Goal: Find specific page/section: Find specific page/section

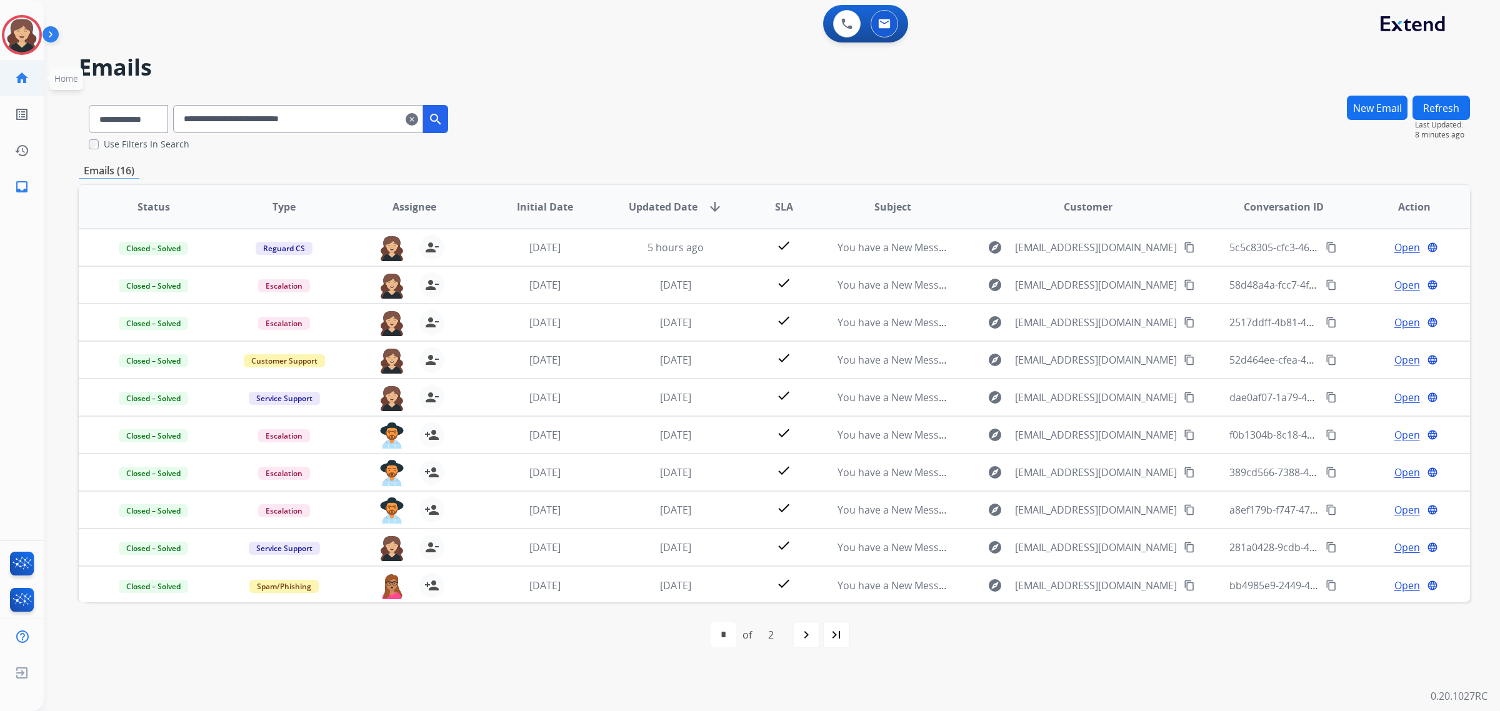
click at [25, 75] on mat-icon "home" at bounding box center [21, 78] width 15 height 15
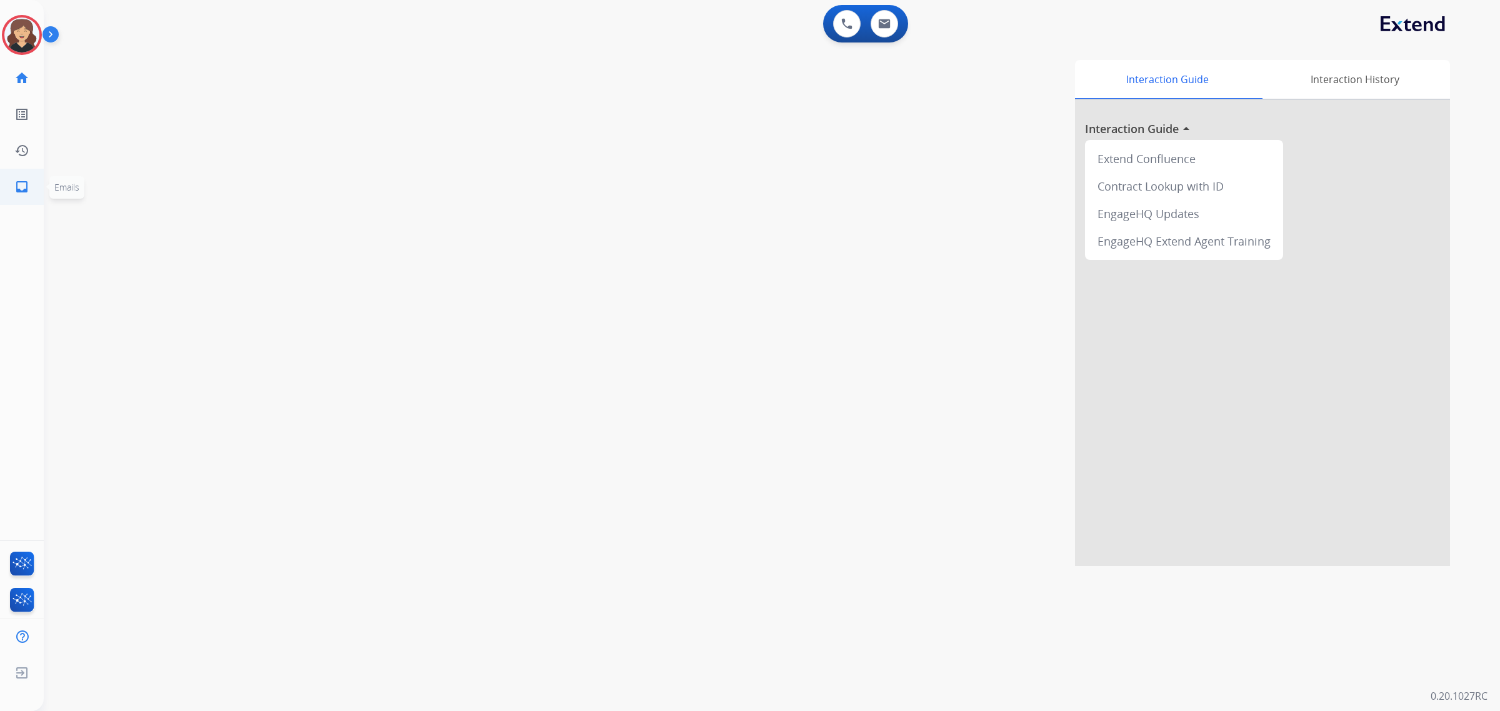
click at [33, 183] on link "inbox Emails" at bounding box center [21, 186] width 35 height 35
select select "**********"
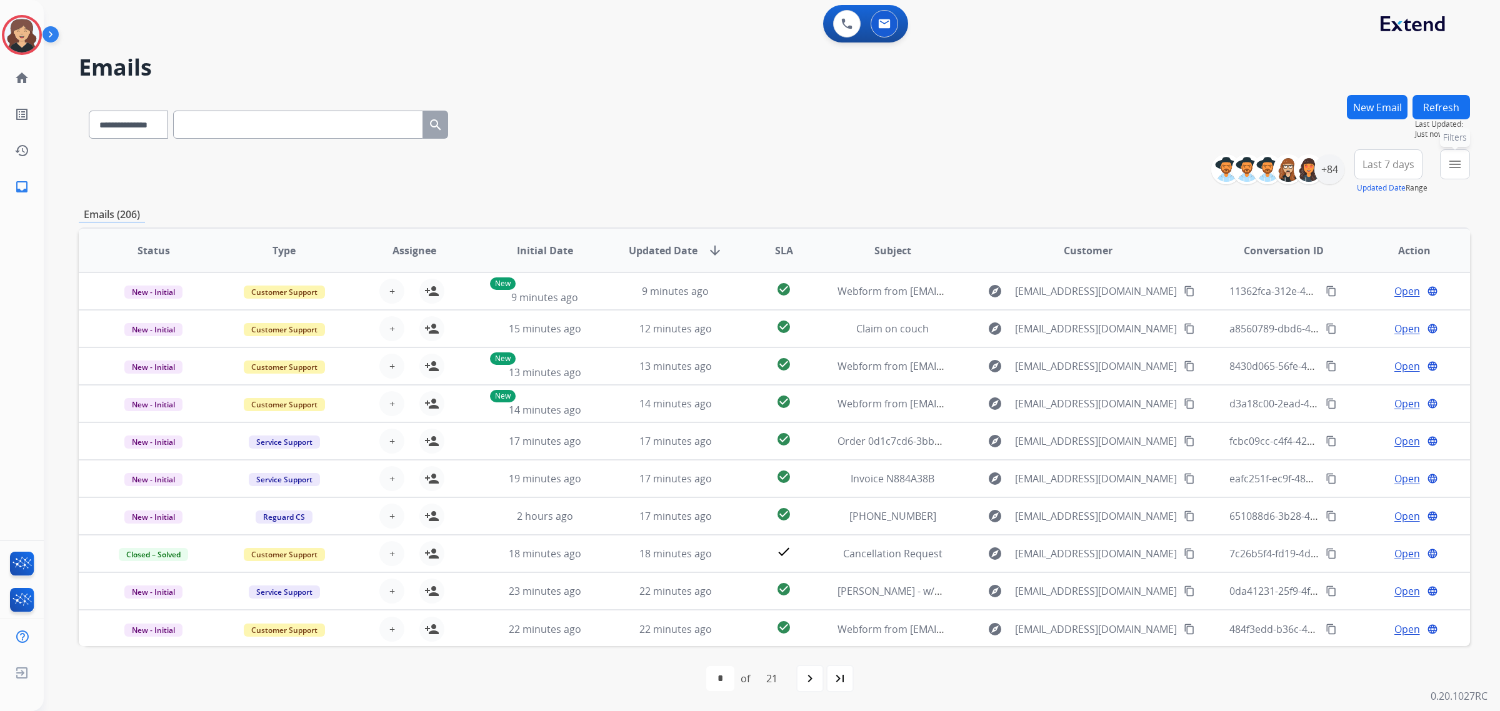
click at [1456, 156] on button "menu Filters" at bounding box center [1455, 164] width 30 height 30
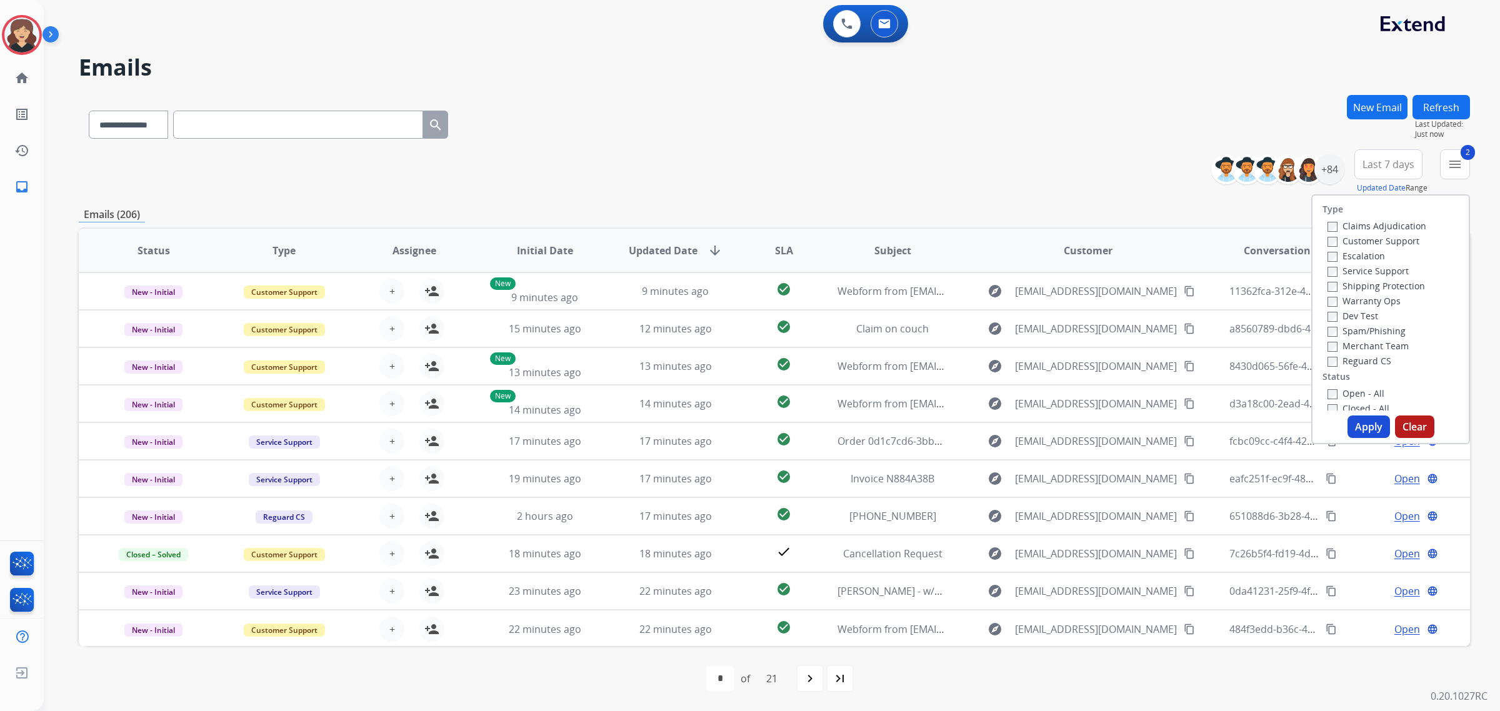
click at [1361, 426] on button "Apply" at bounding box center [1369, 427] width 43 height 23
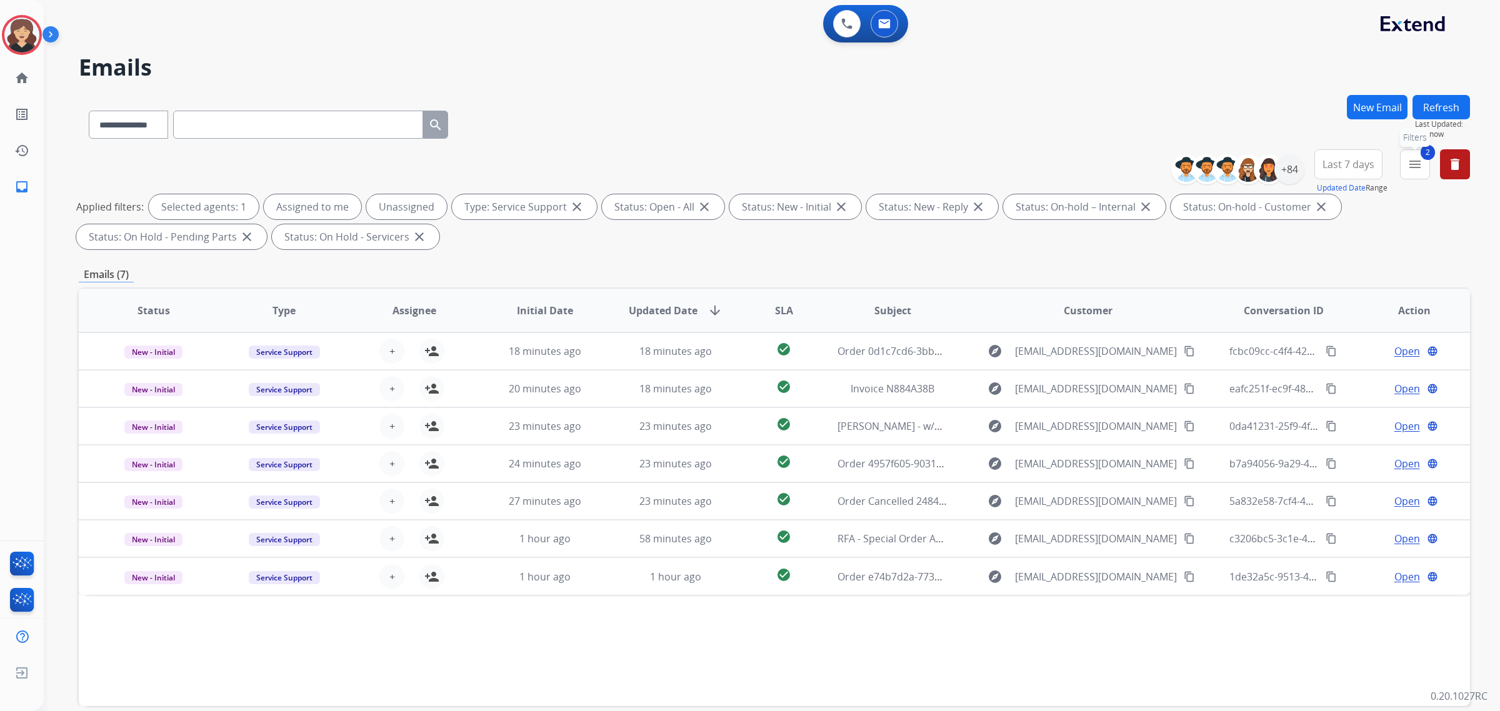
click at [1420, 164] on mat-icon "menu" at bounding box center [1415, 164] width 15 height 15
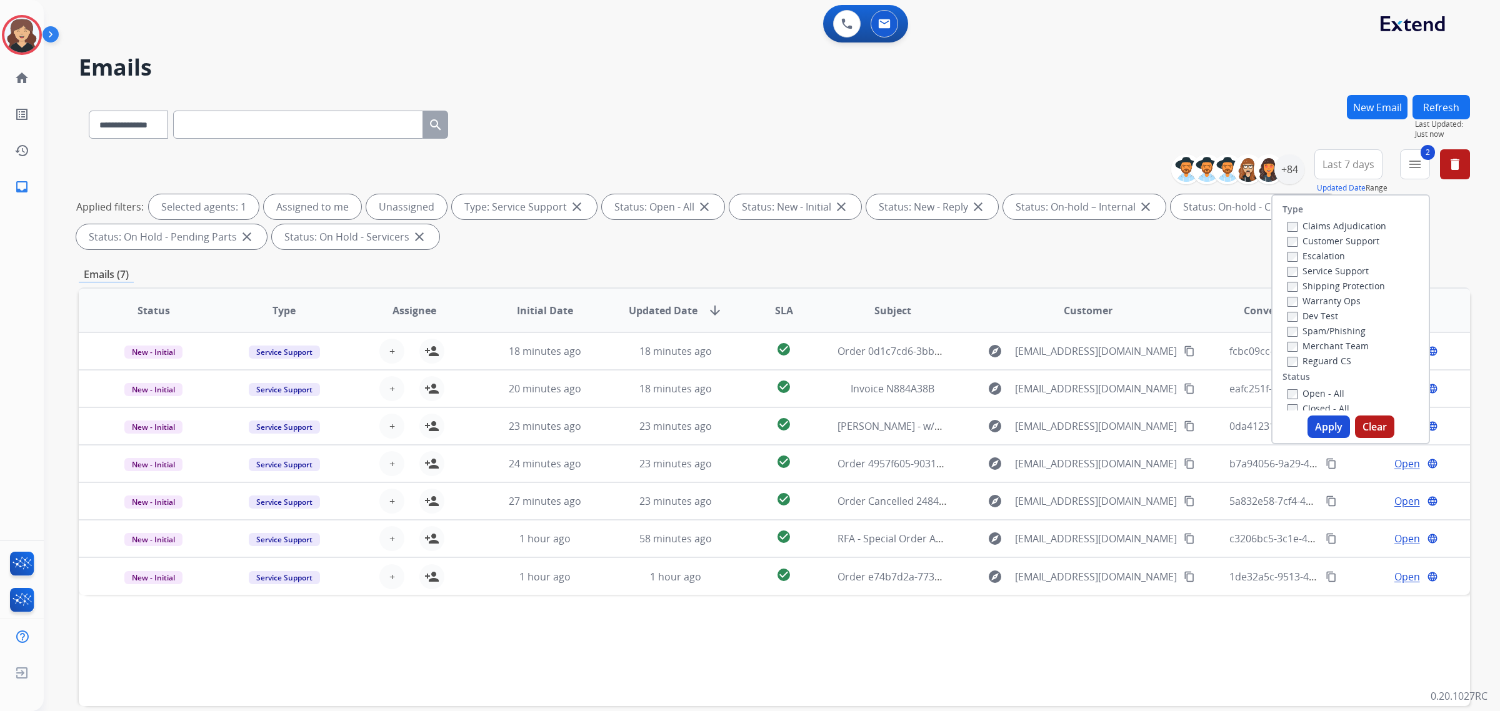
click at [1320, 263] on div "Service Support" at bounding box center [1337, 270] width 99 height 15
click at [1321, 423] on button "Apply" at bounding box center [1329, 427] width 43 height 23
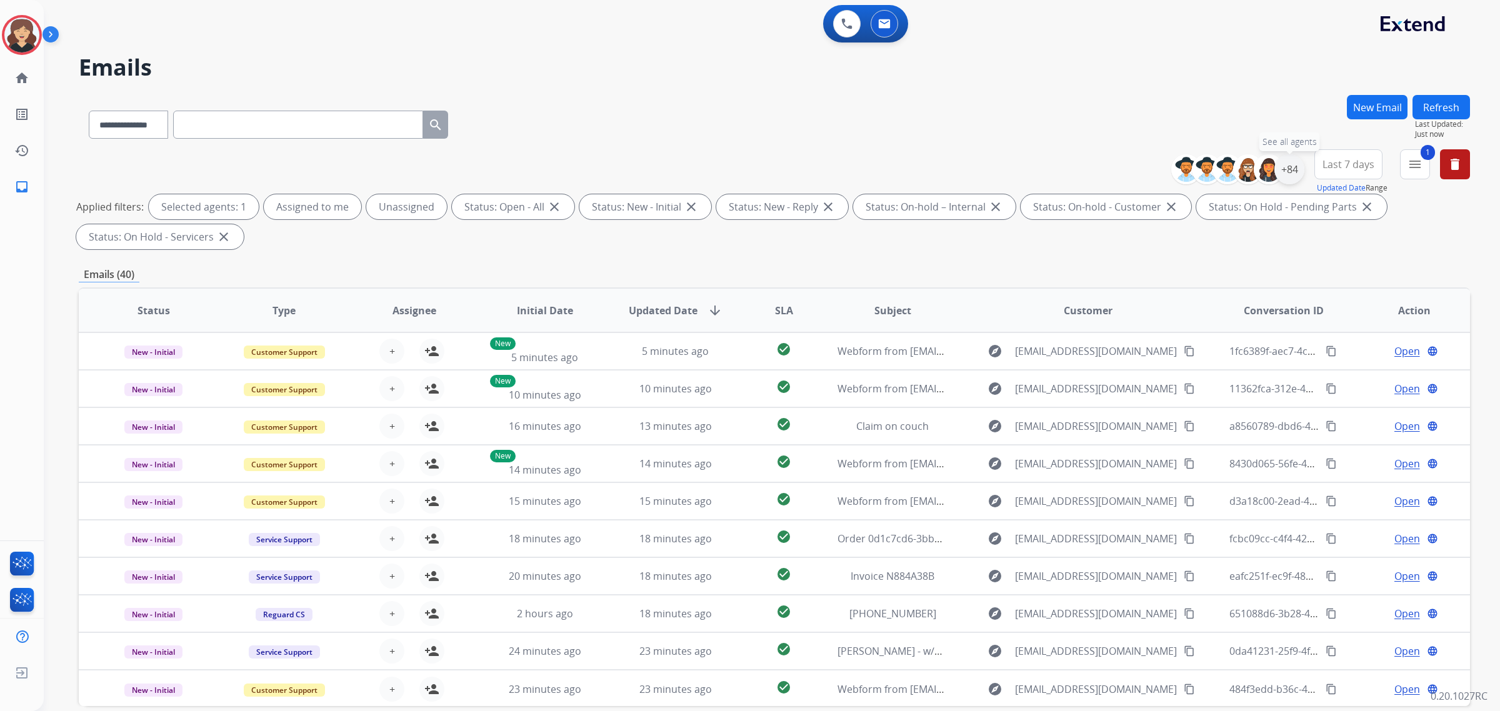
click at [1289, 176] on div "+84" at bounding box center [1289, 169] width 30 height 30
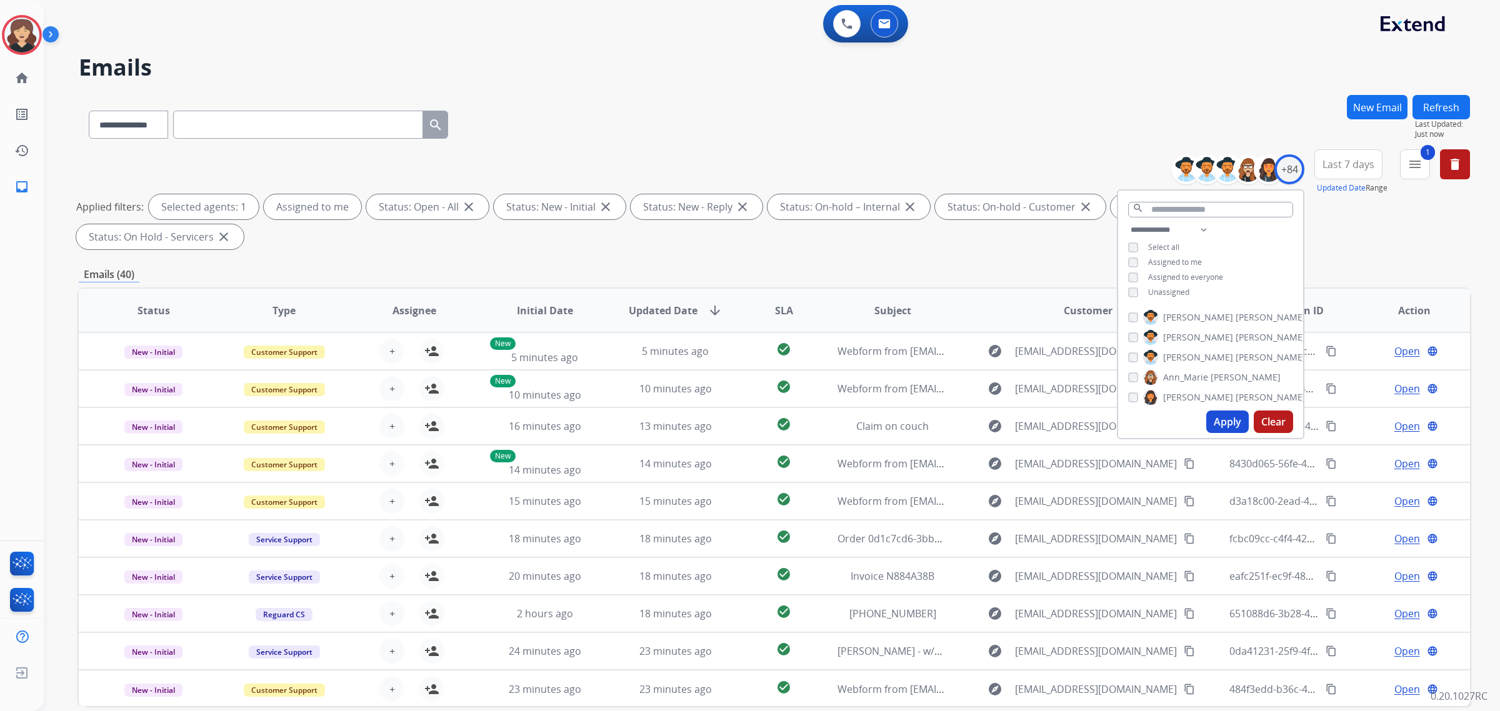
click at [1221, 427] on button "Apply" at bounding box center [1227, 422] width 43 height 23
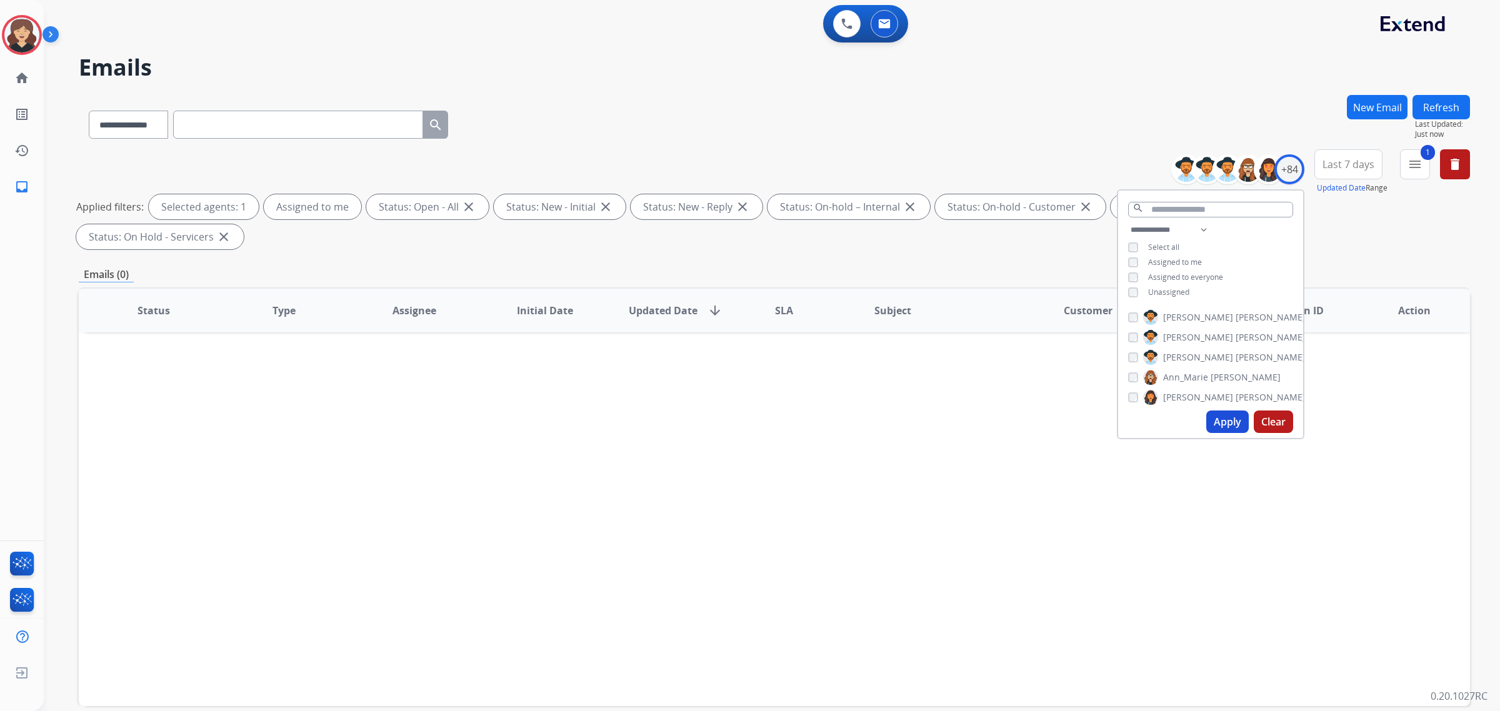
click at [1039, 386] on div "Status Type Assignee Initial Date Updated Date arrow_downward SLA Subject Custo…" at bounding box center [774, 497] width 1391 height 419
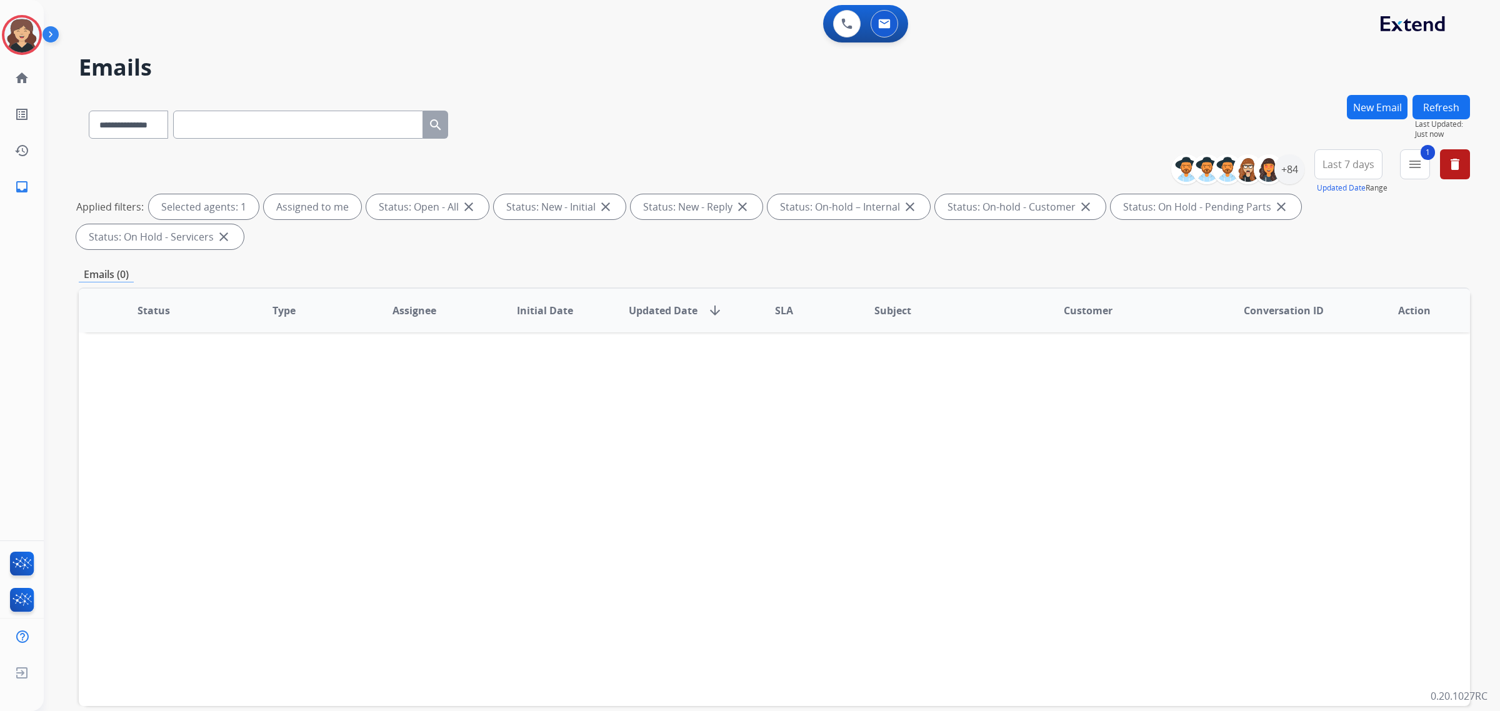
click at [1369, 163] on span "Last 7 days" at bounding box center [1349, 164] width 52 height 5
click at [1349, 314] on div "Last 90 days" at bounding box center [1344, 316] width 69 height 19
click at [1416, 168] on mat-icon "menu" at bounding box center [1415, 164] width 15 height 15
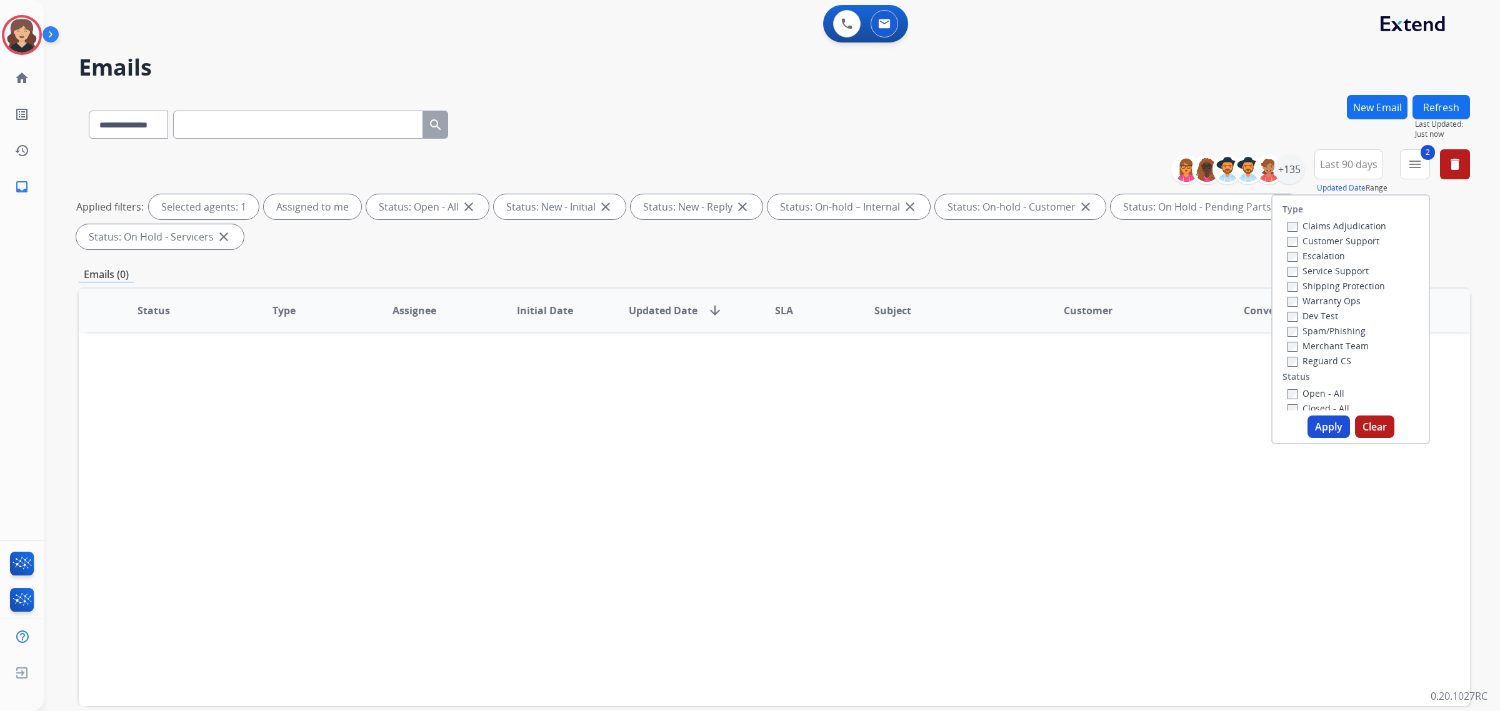
click at [1323, 430] on button "Apply" at bounding box center [1329, 427] width 43 height 23
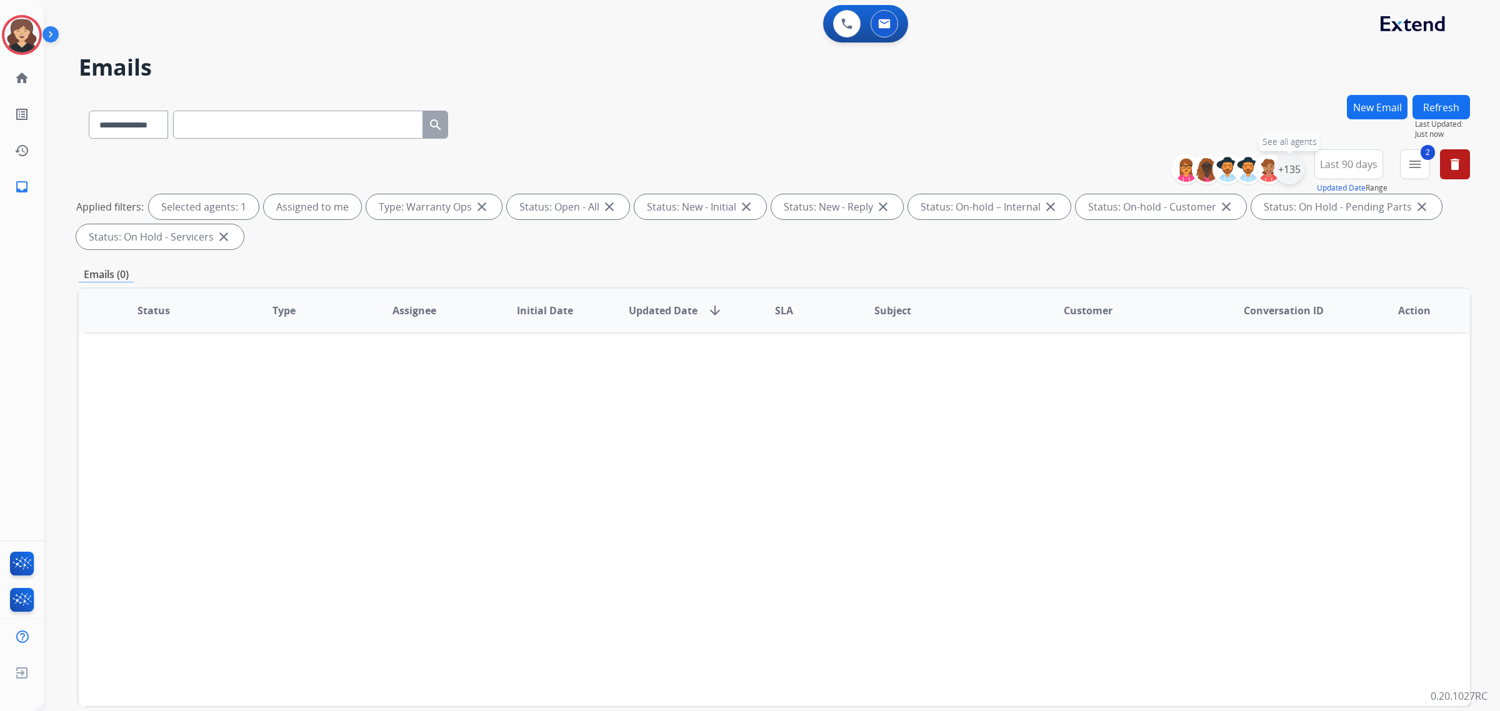
click at [1288, 175] on div "+135" at bounding box center [1289, 169] width 30 height 30
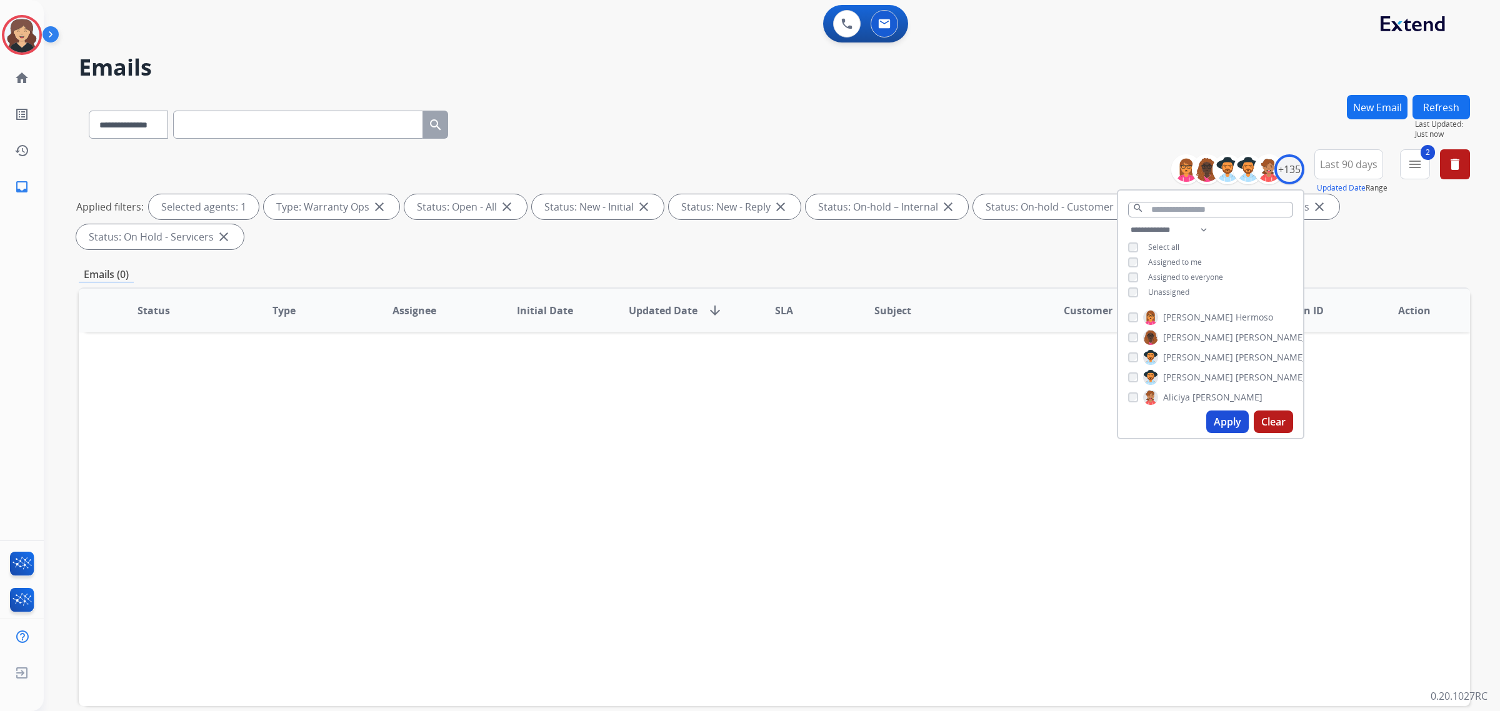
click at [1229, 419] on button "Apply" at bounding box center [1227, 422] width 43 height 23
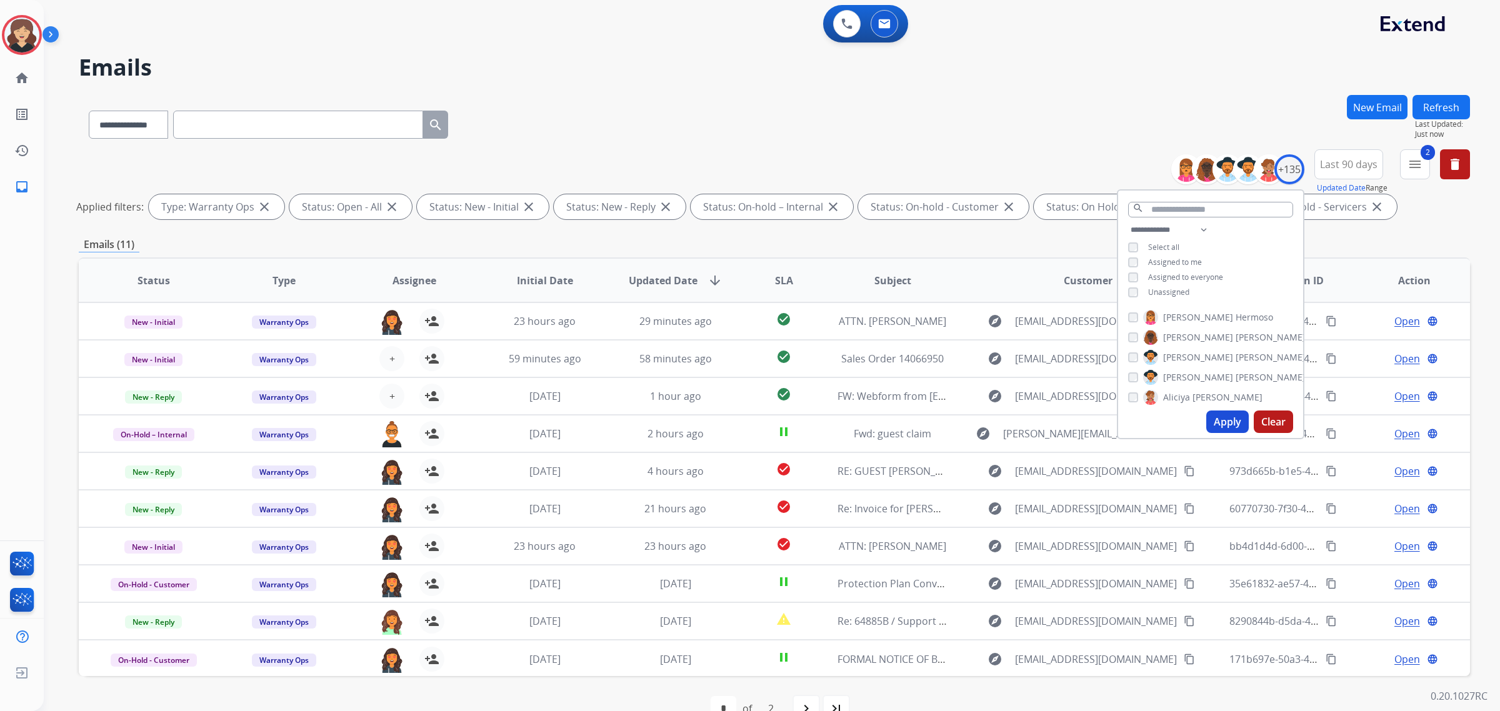
click at [717, 139] on div "**********" at bounding box center [774, 122] width 1391 height 54
